Goal: Task Accomplishment & Management: Complete application form

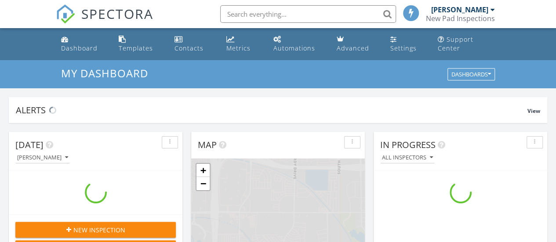
scroll to position [813, 569]
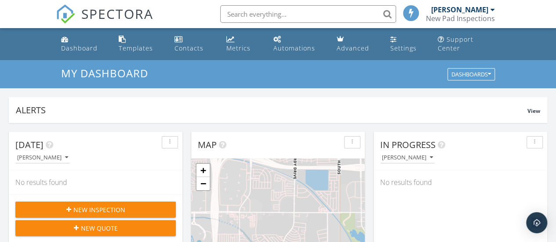
click at [117, 205] on span "New Inspection" at bounding box center [99, 209] width 52 height 9
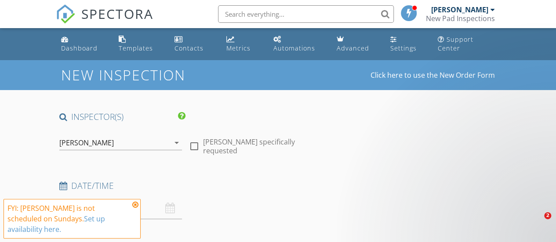
click at [134, 205] on icon at bounding box center [135, 204] width 6 height 7
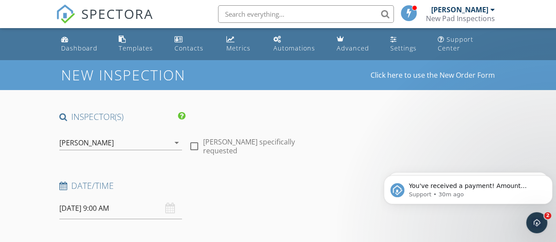
click at [76, 211] on input "09/28/2025 9:00 AM" at bounding box center [120, 209] width 123 height 22
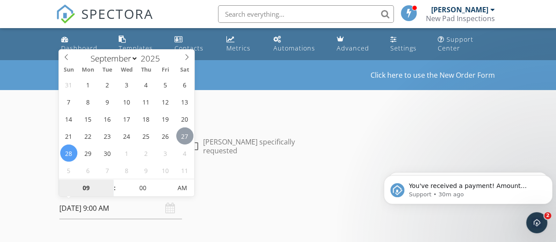
type input "09/27/2025 9:00 AM"
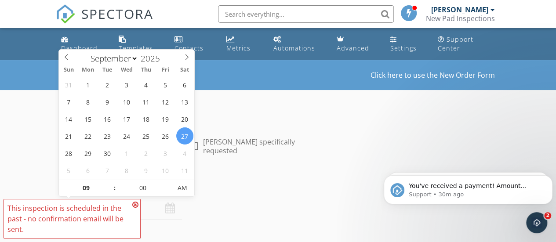
click at [138, 204] on icon at bounding box center [135, 204] width 6 height 7
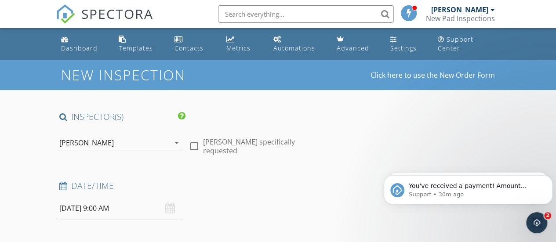
click at [107, 210] on input "09/27/2025 9:00 AM" at bounding box center [120, 209] width 123 height 22
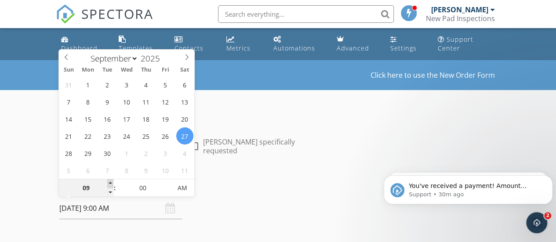
type input "10"
type input "09/27/2025 10:00 AM"
click at [111, 183] on span at bounding box center [110, 183] width 6 height 9
type input "11"
type input "09/27/2025 11:00 AM"
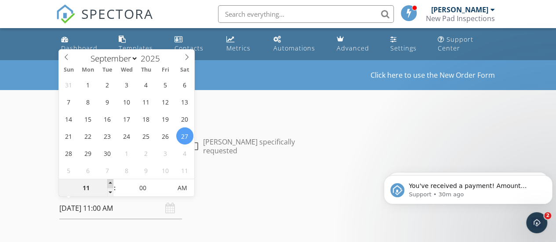
click at [111, 183] on span at bounding box center [110, 183] width 6 height 9
type input "12"
type input "09/27/2025 12:00 PM"
click at [111, 183] on span at bounding box center [110, 183] width 6 height 9
type input "01"
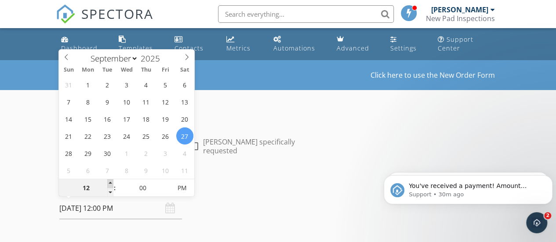
type input "[DATE] 1:00 PM"
click at [111, 183] on span at bounding box center [110, 183] width 6 height 9
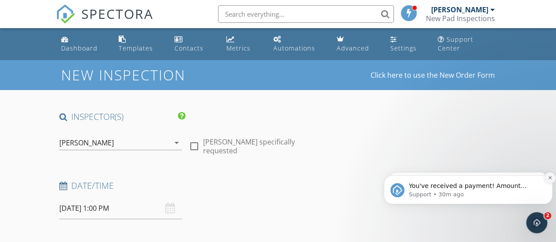
click at [548, 178] on icon "Dismiss notification" at bounding box center [550, 177] width 5 height 5
click at [548, 178] on icon "Dismiss notification" at bounding box center [550, 178] width 4 height 4
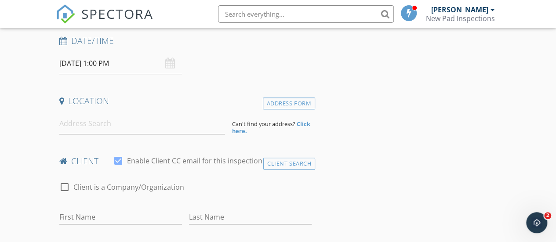
scroll to position [147, 0]
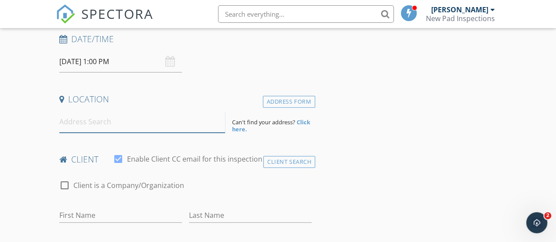
click at [104, 123] on input at bounding box center [142, 122] width 166 height 22
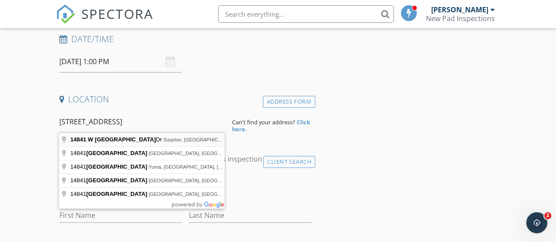
type input "14841 W Desert Hills Dr, Surprise, AZ, USA"
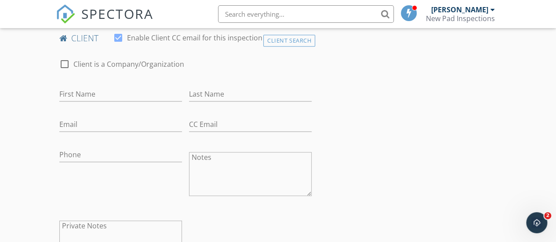
scroll to position [450, 0]
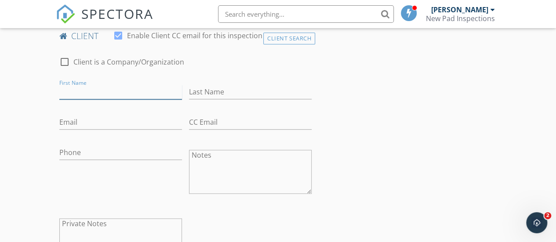
click at [141, 99] on input "First Name" at bounding box center [120, 92] width 123 height 15
type input "[PERSON_NAME]"
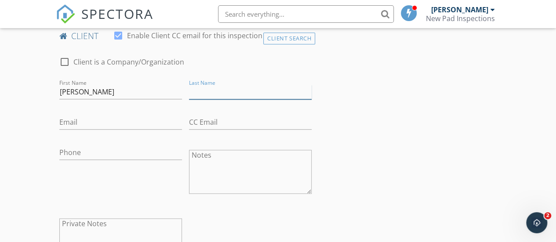
click at [236, 99] on input "Last Name" at bounding box center [250, 92] width 123 height 15
type input "Almola"
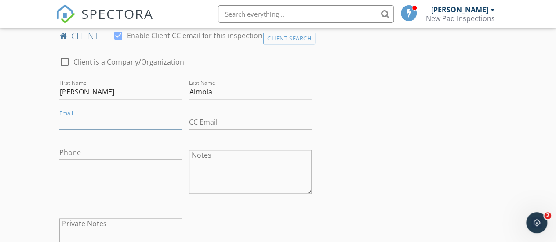
click at [71, 130] on input "Email" at bounding box center [120, 122] width 123 height 15
type input "[EMAIL_ADDRESS][DOMAIN_NAME]"
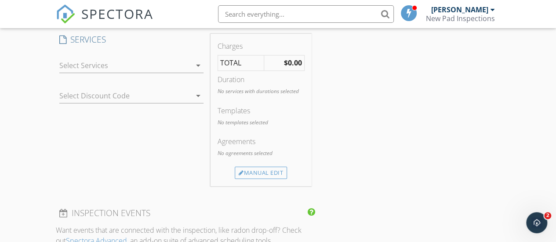
scroll to position [727, 0]
click at [196, 69] on icon "arrow_drop_down" at bounding box center [198, 63] width 11 height 11
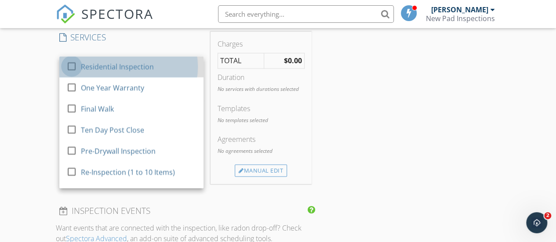
click at [69, 73] on div at bounding box center [71, 66] width 15 height 15
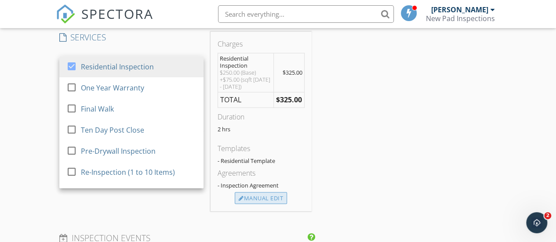
click at [267, 202] on div "Manual Edit" at bounding box center [261, 198] width 52 height 12
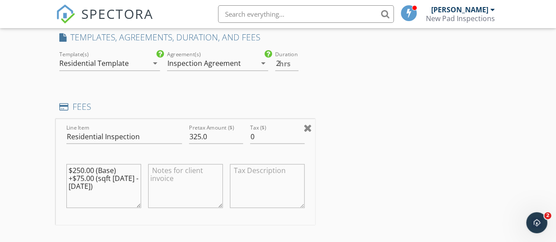
click at [307, 133] on div at bounding box center [308, 127] width 8 height 11
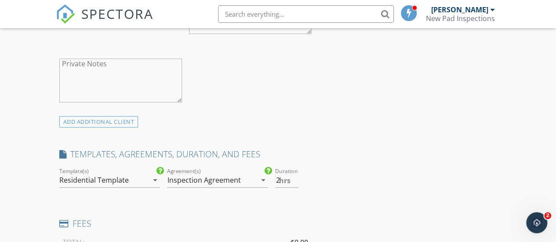
scroll to position [632, 0]
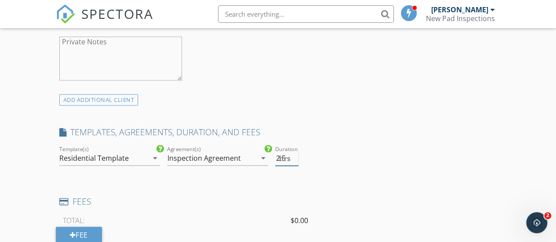
click at [293, 161] on input "2.5" at bounding box center [286, 158] width 23 height 15
type input "3"
click at [293, 161] on input "3" at bounding box center [286, 158] width 23 height 15
click at [444, 169] on div "INSPECTOR(S) check_box Randy Fryberger PRIMARY Randy Fryberger arrow_drop_down …" at bounding box center [278, 187] width 445 height 1417
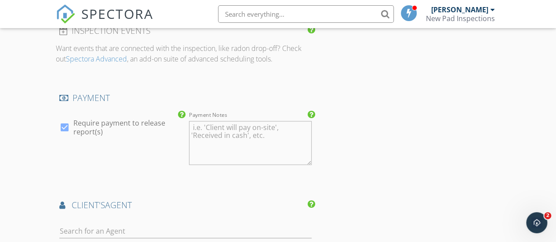
scroll to position [911, 0]
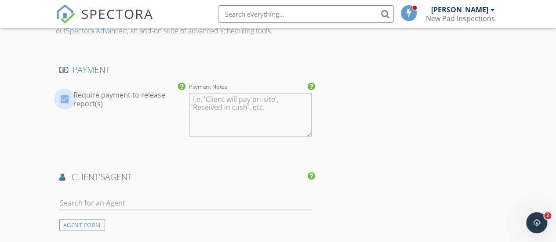
click at [65, 105] on div at bounding box center [64, 99] width 15 height 15
checkbox input "false"
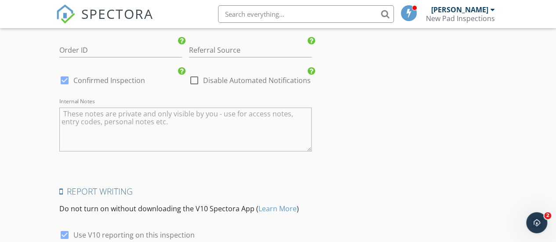
scroll to position [1236, 0]
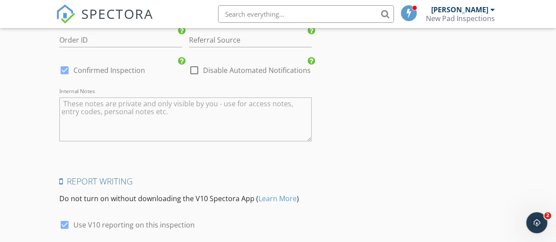
click at [173, 132] on textarea "Internal Notes" at bounding box center [185, 120] width 252 height 44
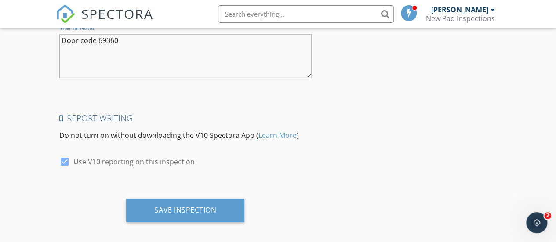
scroll to position [1312, 0]
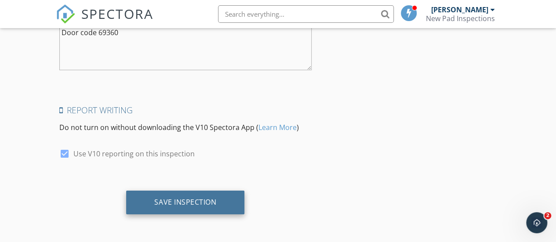
type textarea "Door code 69360"
click at [202, 207] on div "Save Inspection" at bounding box center [185, 203] width 118 height 24
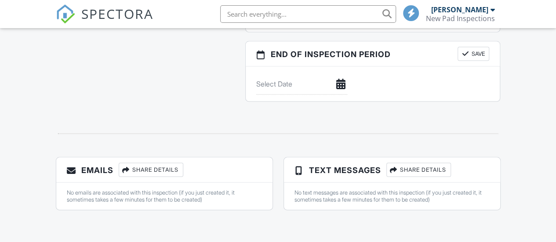
scroll to position [875, 0]
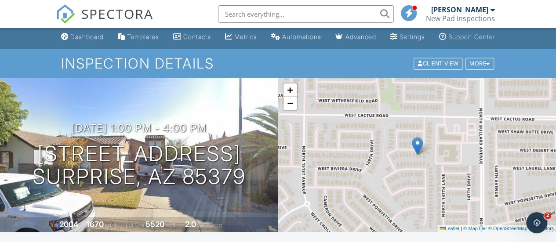
scroll to position [1, 0]
